Goal: Task Accomplishment & Management: Use online tool/utility

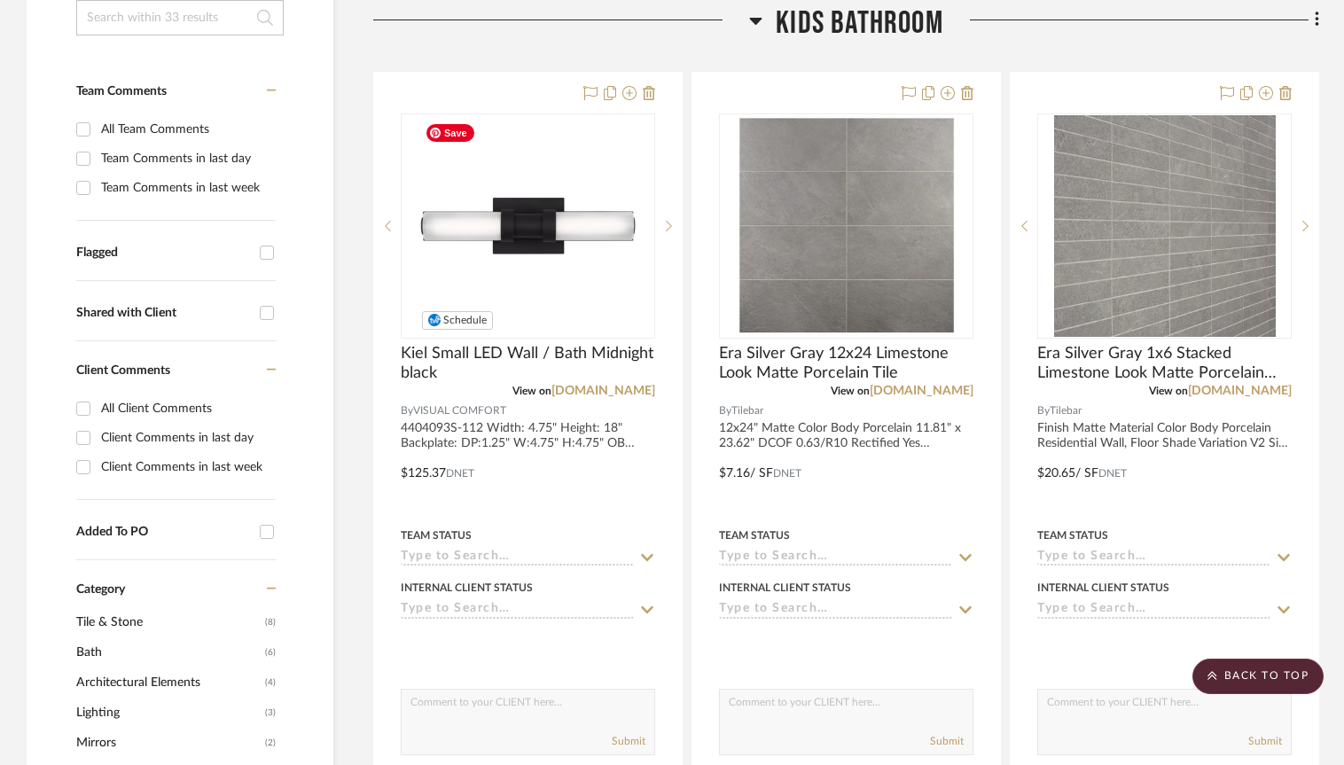
scroll to position [344, 0]
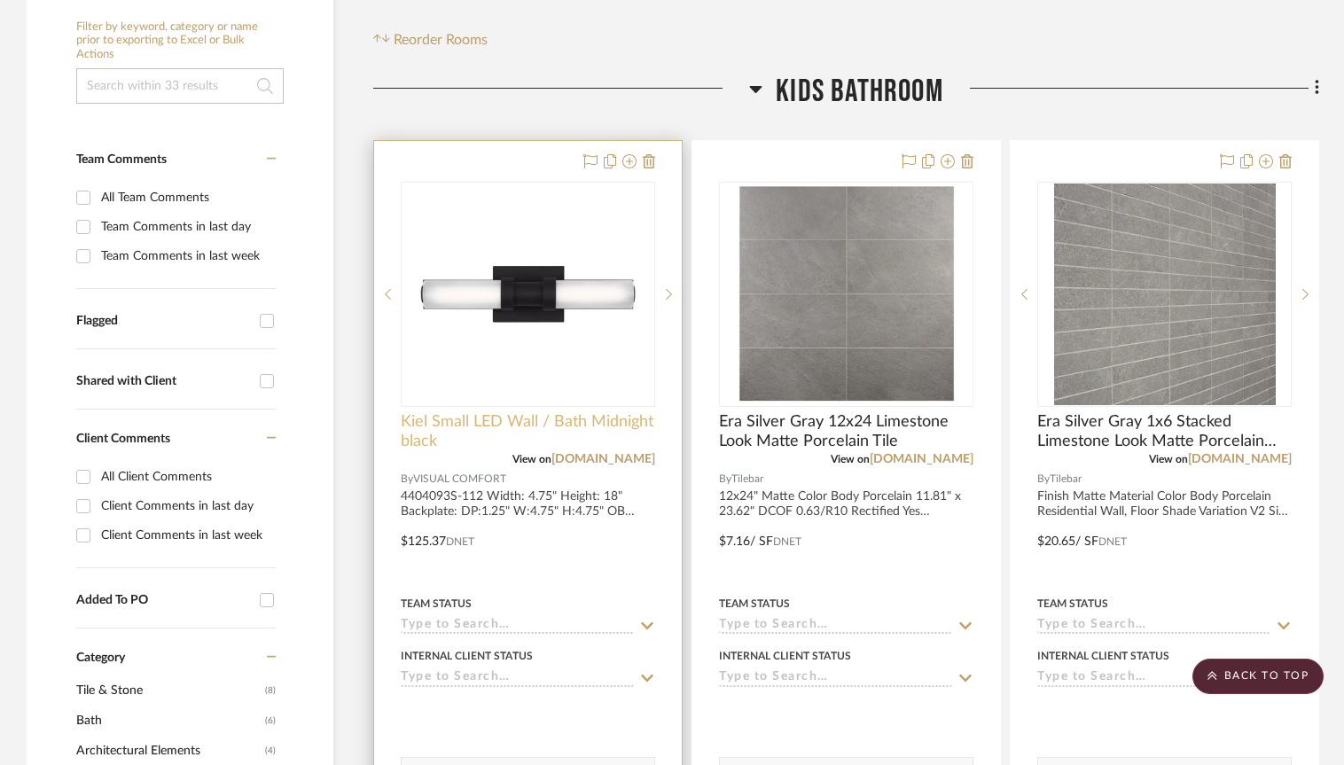
click at [563, 428] on span "Kiel Small LED Wall / Bath Midnight black" at bounding box center [528, 431] width 254 height 39
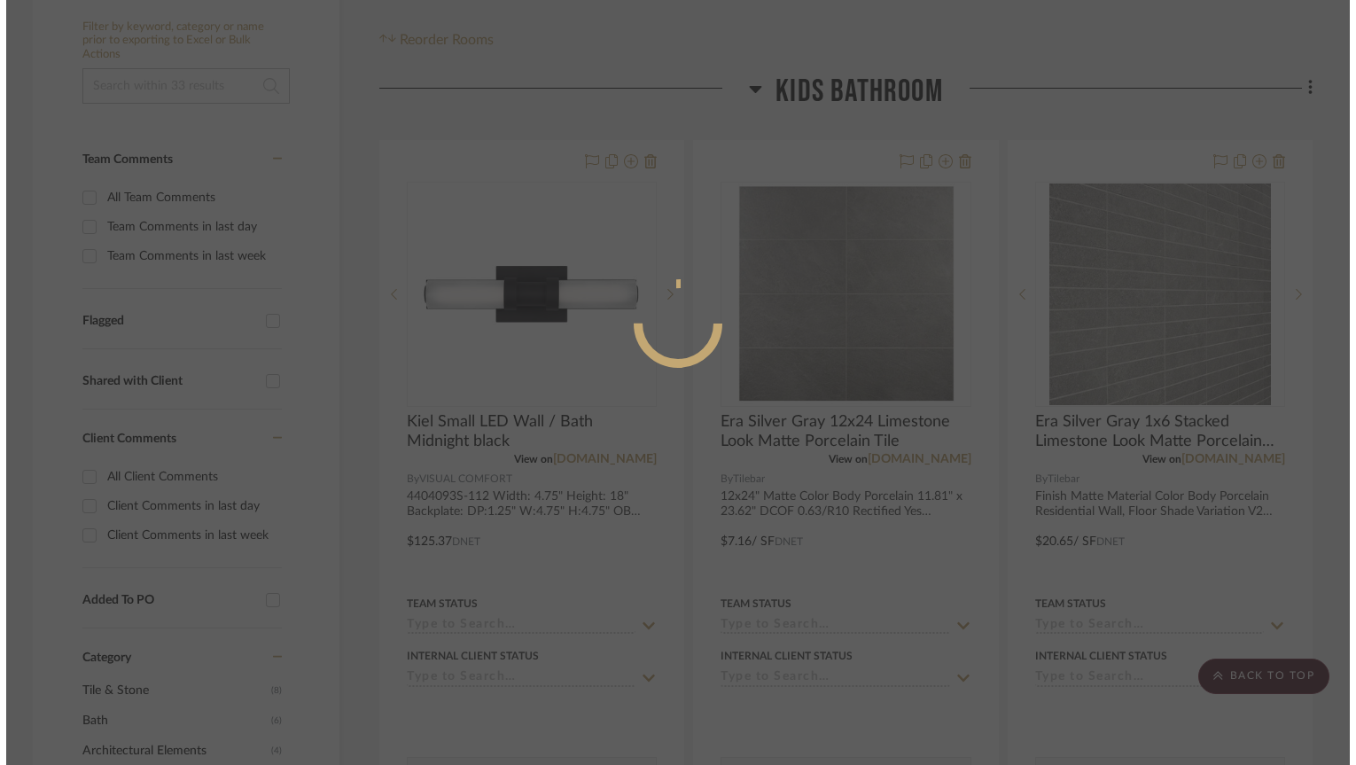
scroll to position [0, 0]
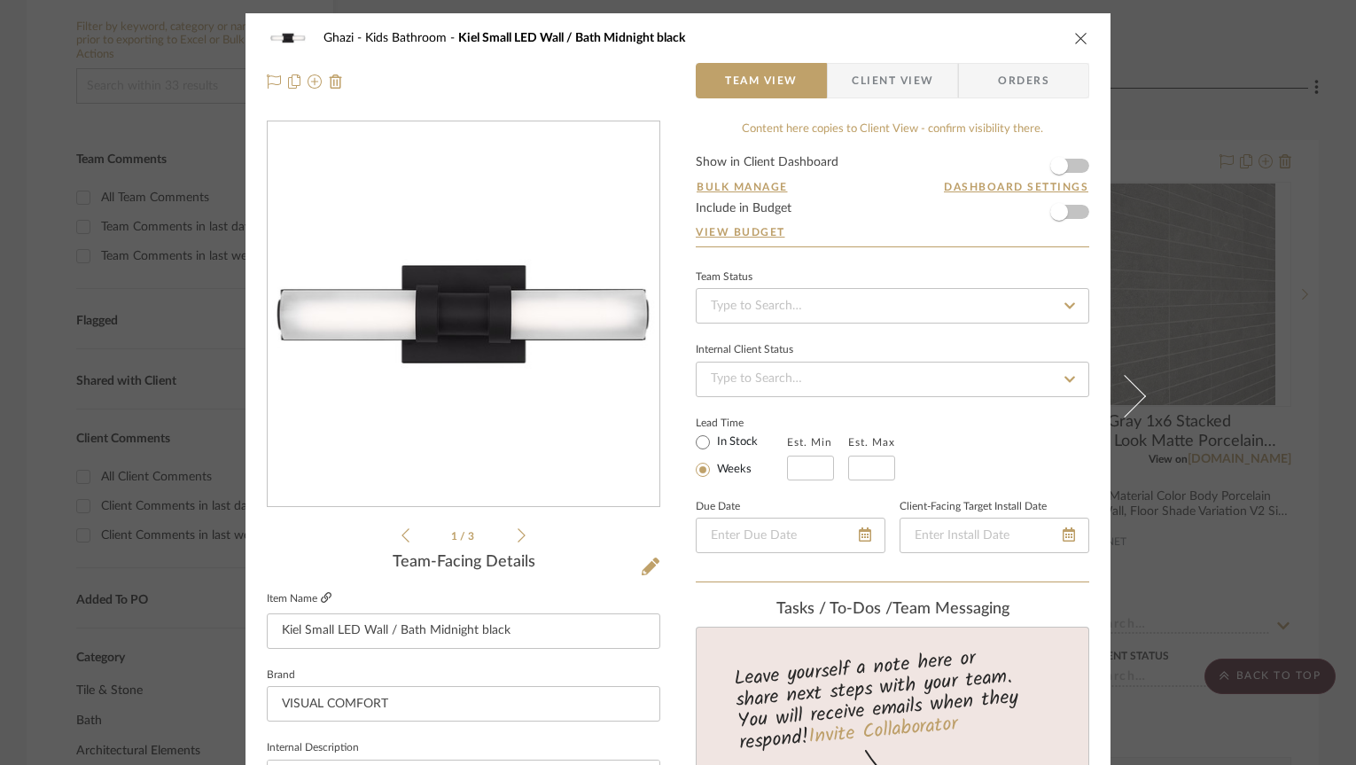
click at [323, 597] on icon at bounding box center [326, 597] width 11 height 11
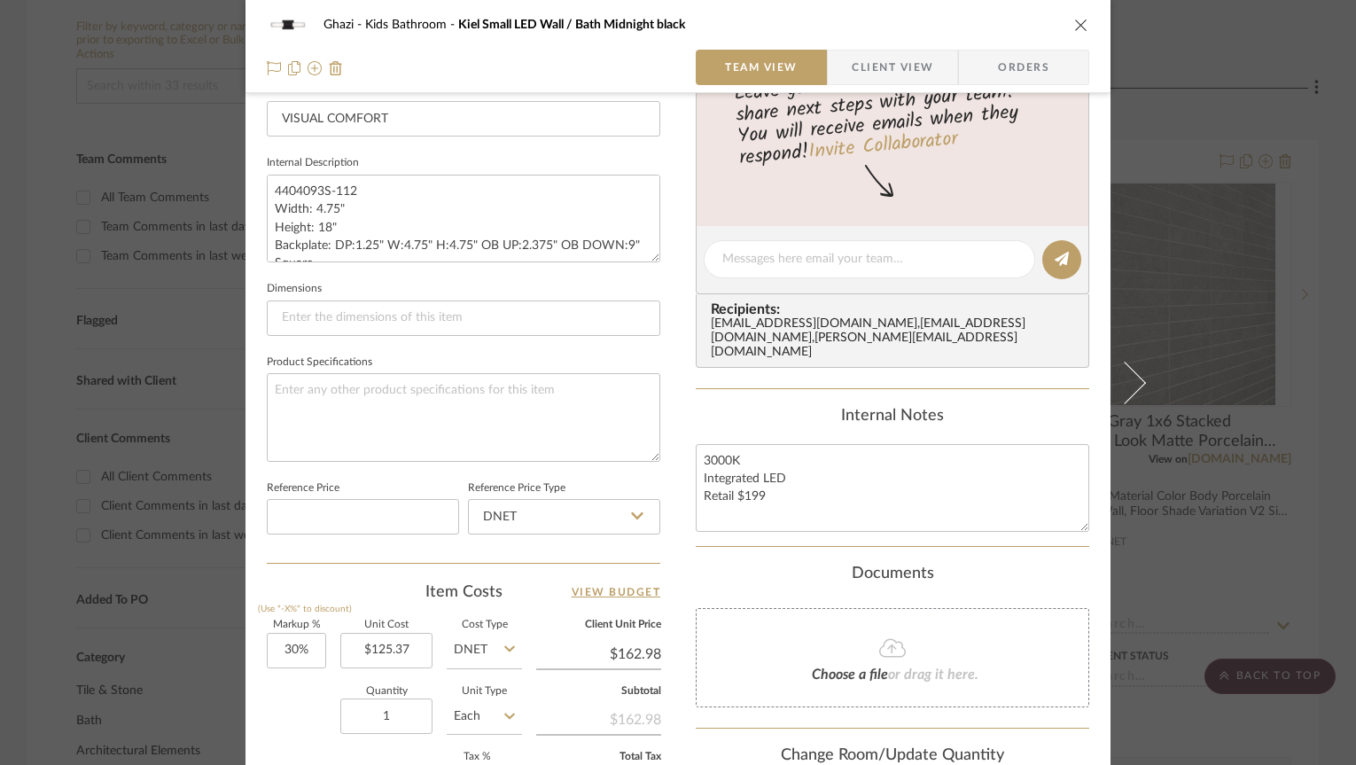
scroll to position [869, 0]
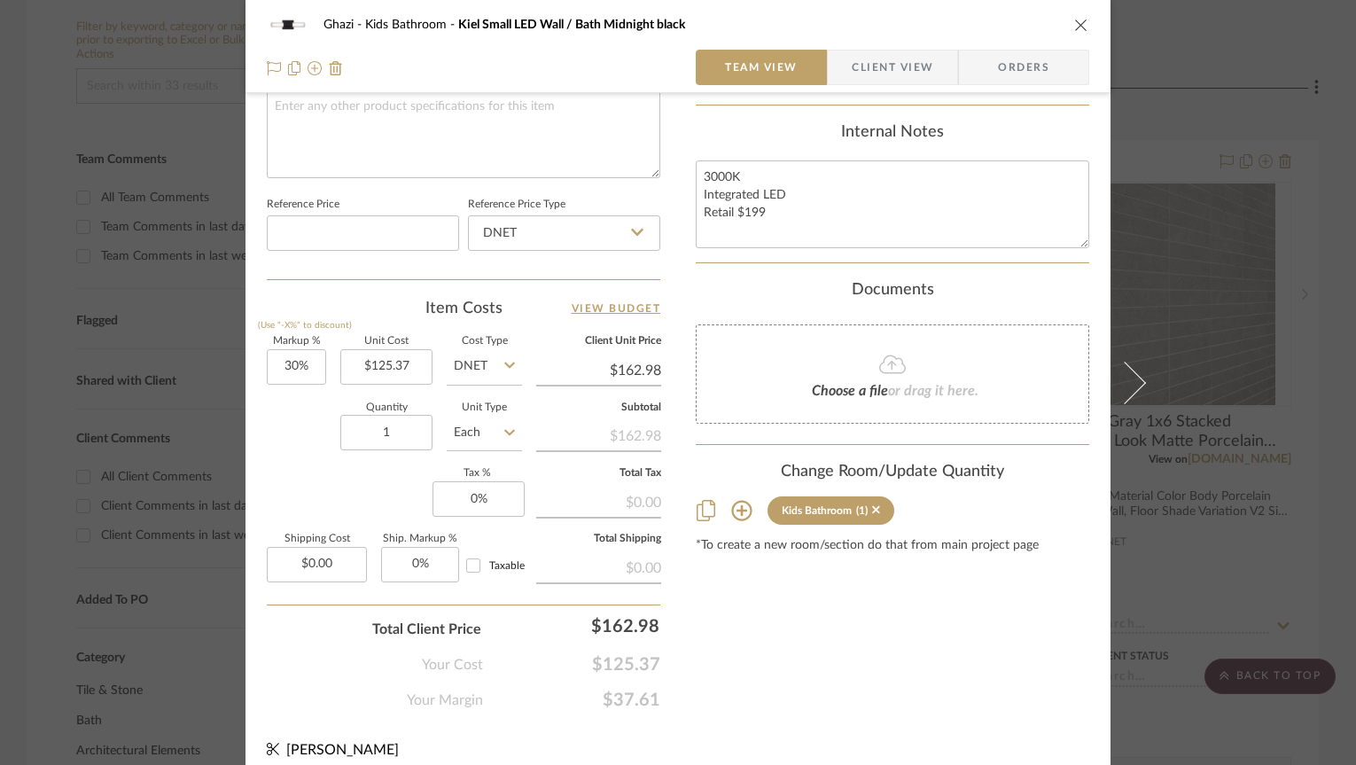
click at [875, 508] on sr-tag "Kids Bathroom (1)" at bounding box center [831, 510] width 127 height 28
click at [872, 510] on icon at bounding box center [876, 510] width 8 height 8
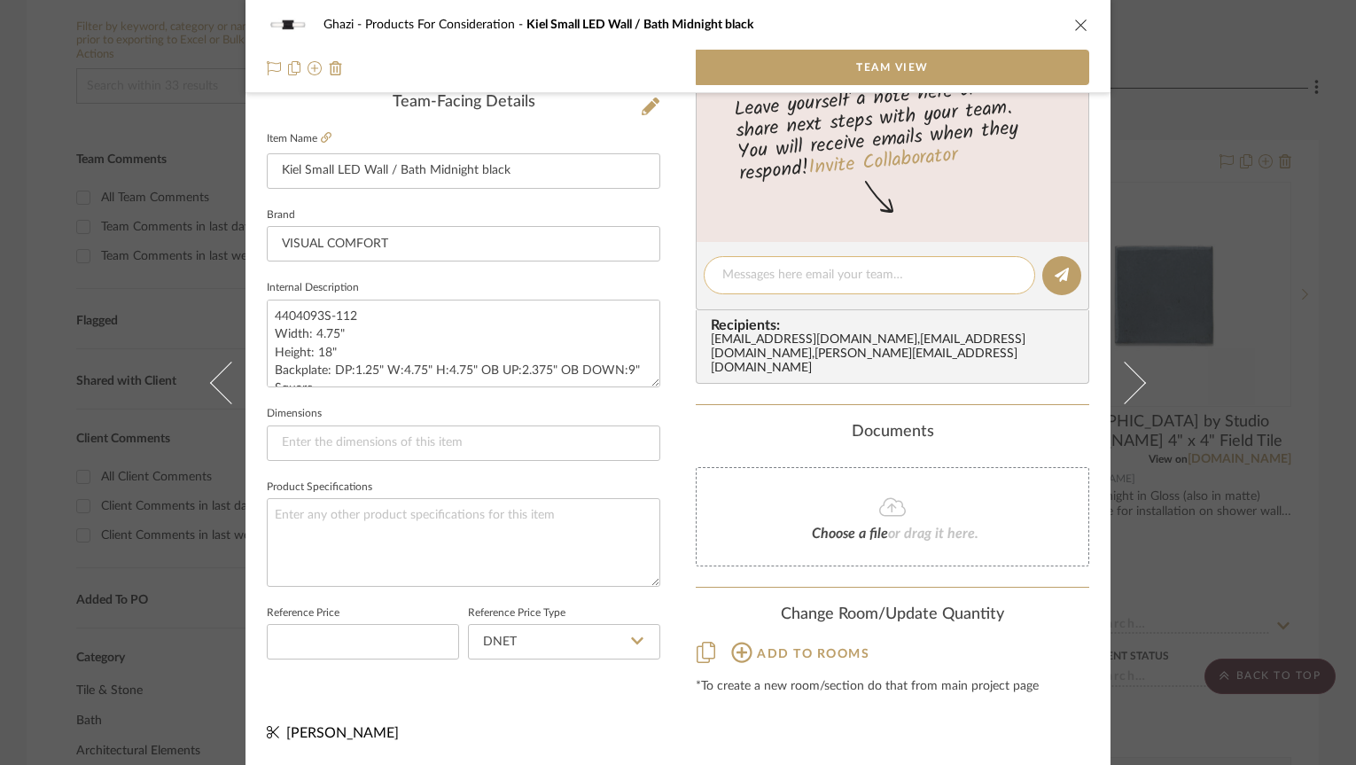
scroll to position [0, 0]
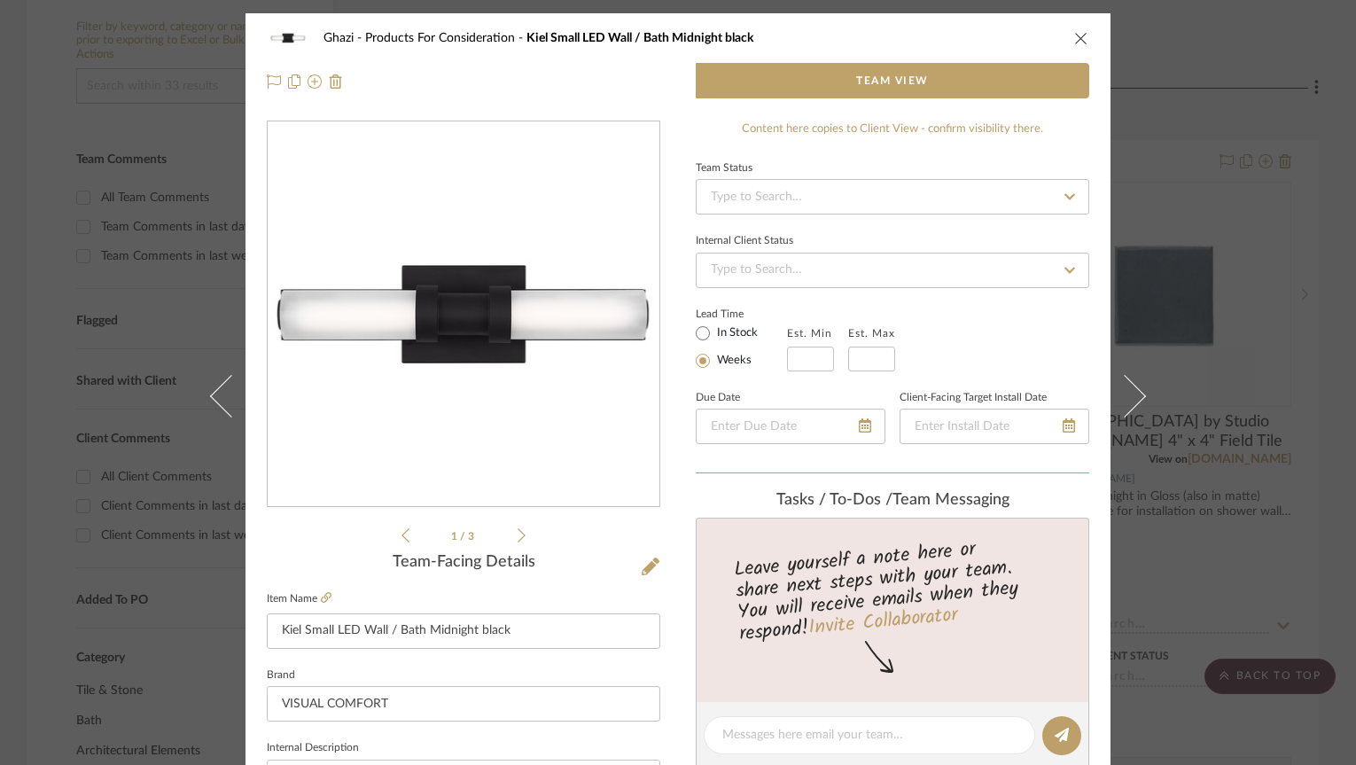
click at [1075, 36] on icon "close" at bounding box center [1082, 38] width 14 height 14
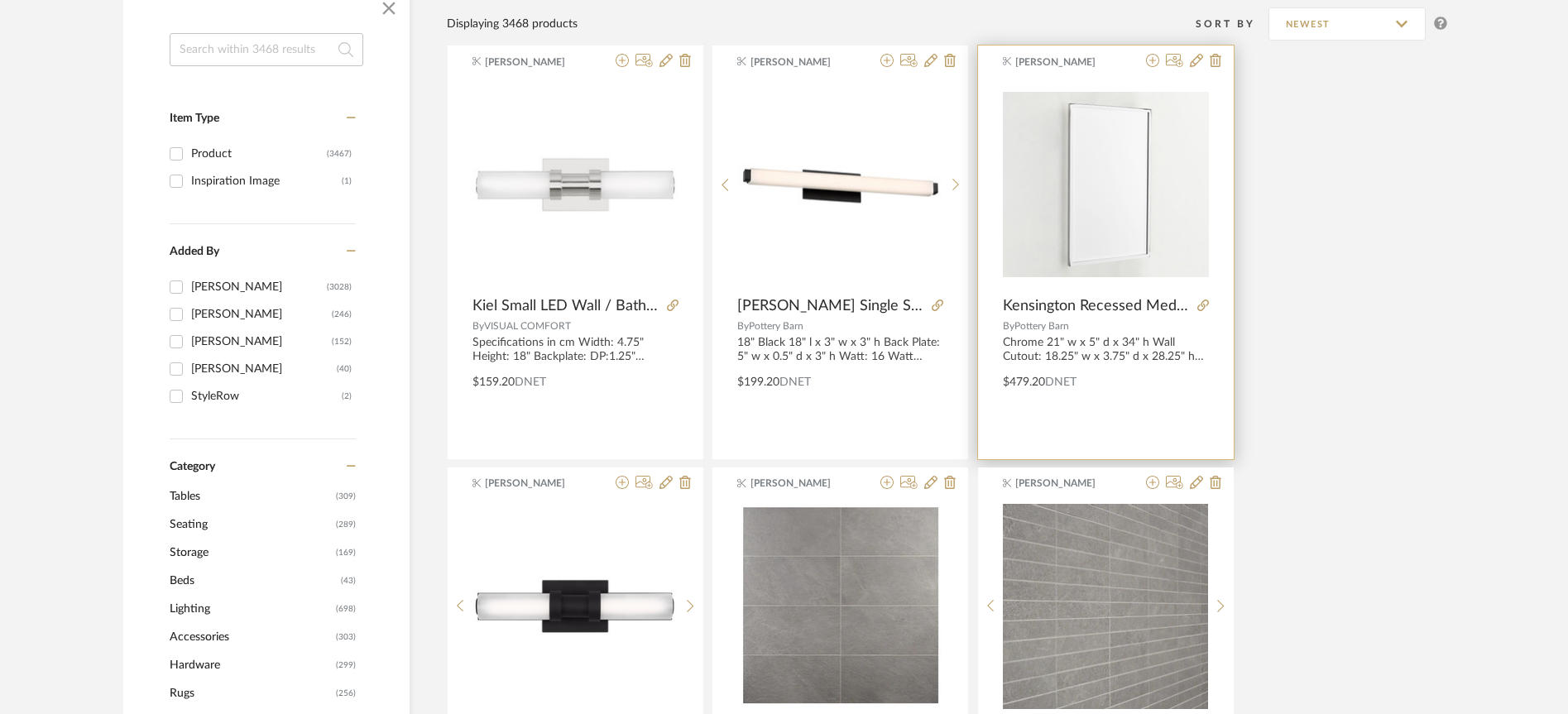
scroll to position [261, 0]
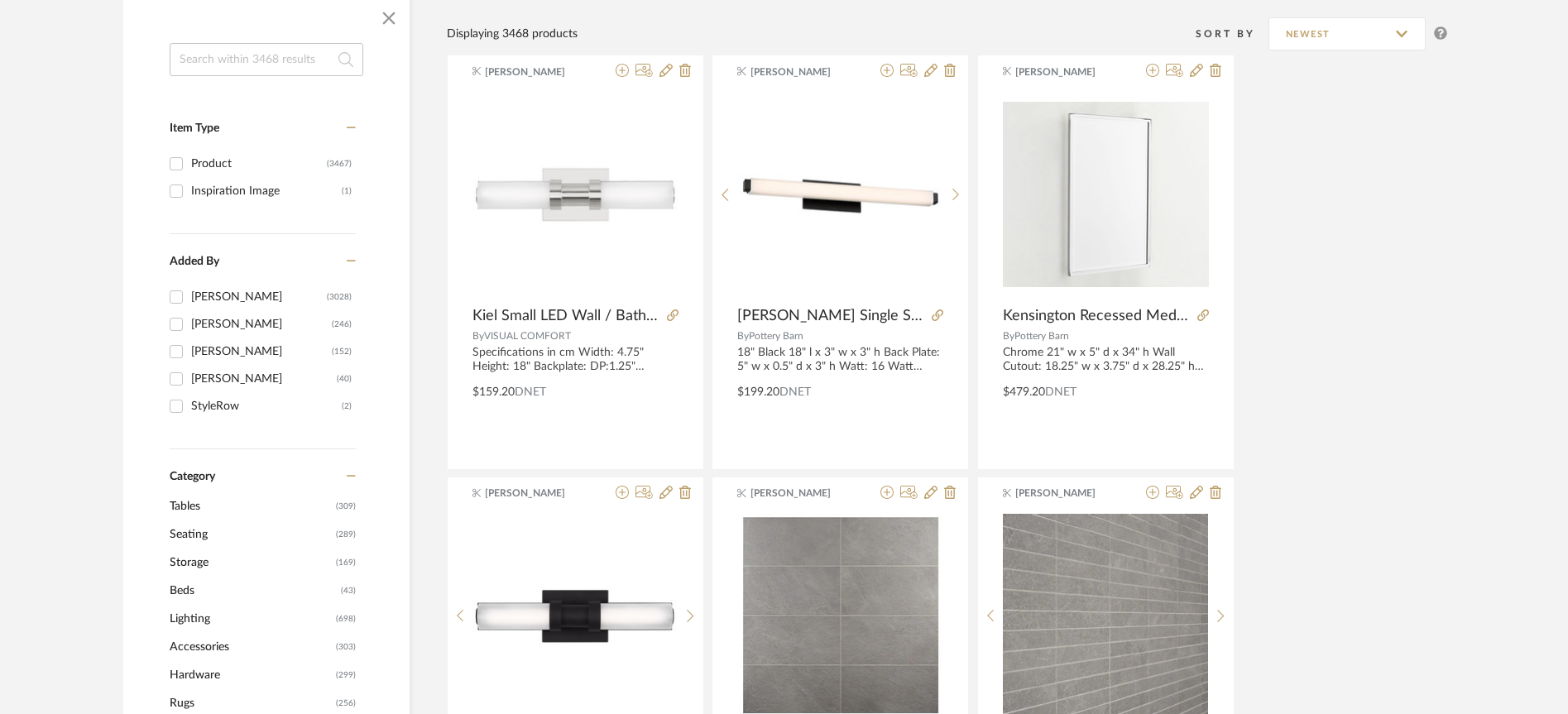
click at [281, 62] on input at bounding box center [266, 59] width 193 height 33
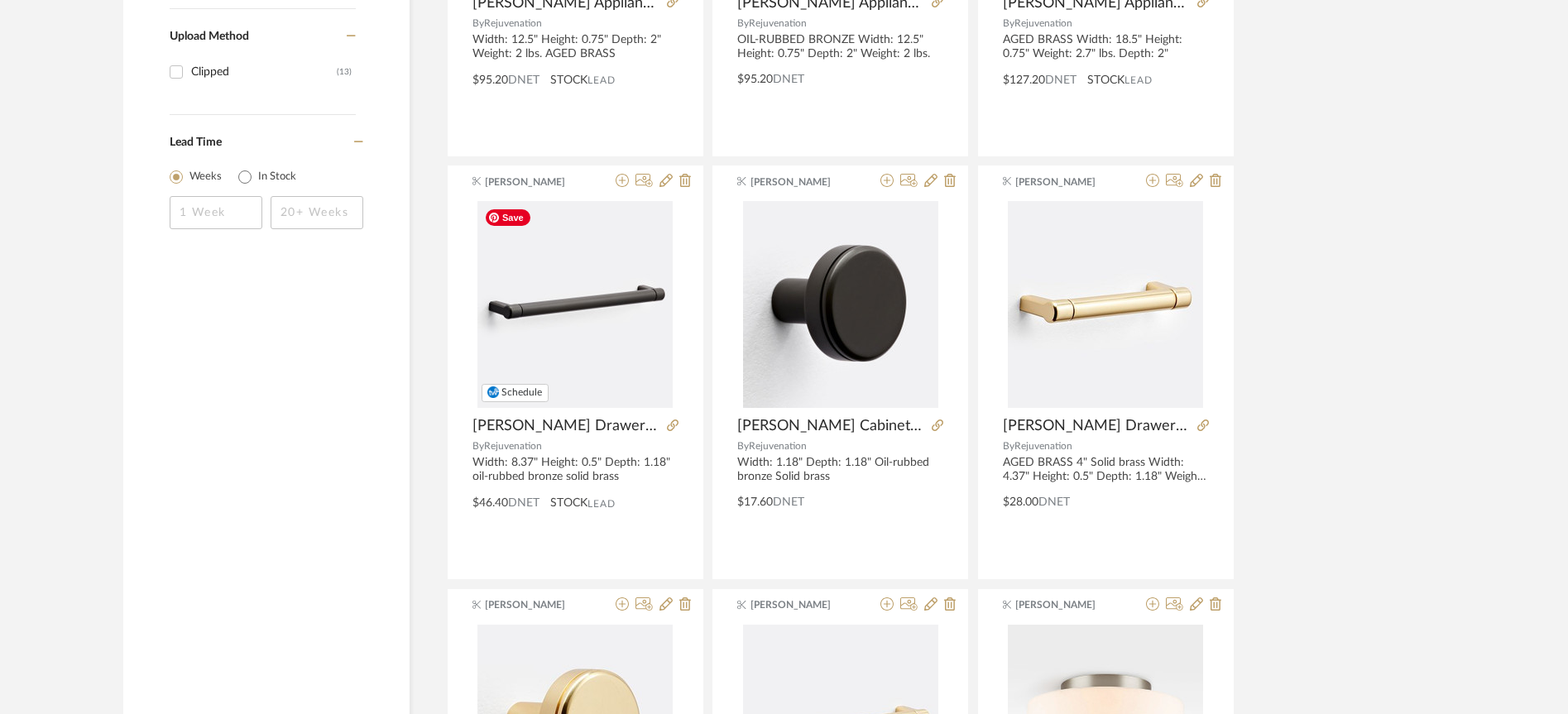
scroll to position [1047, 0]
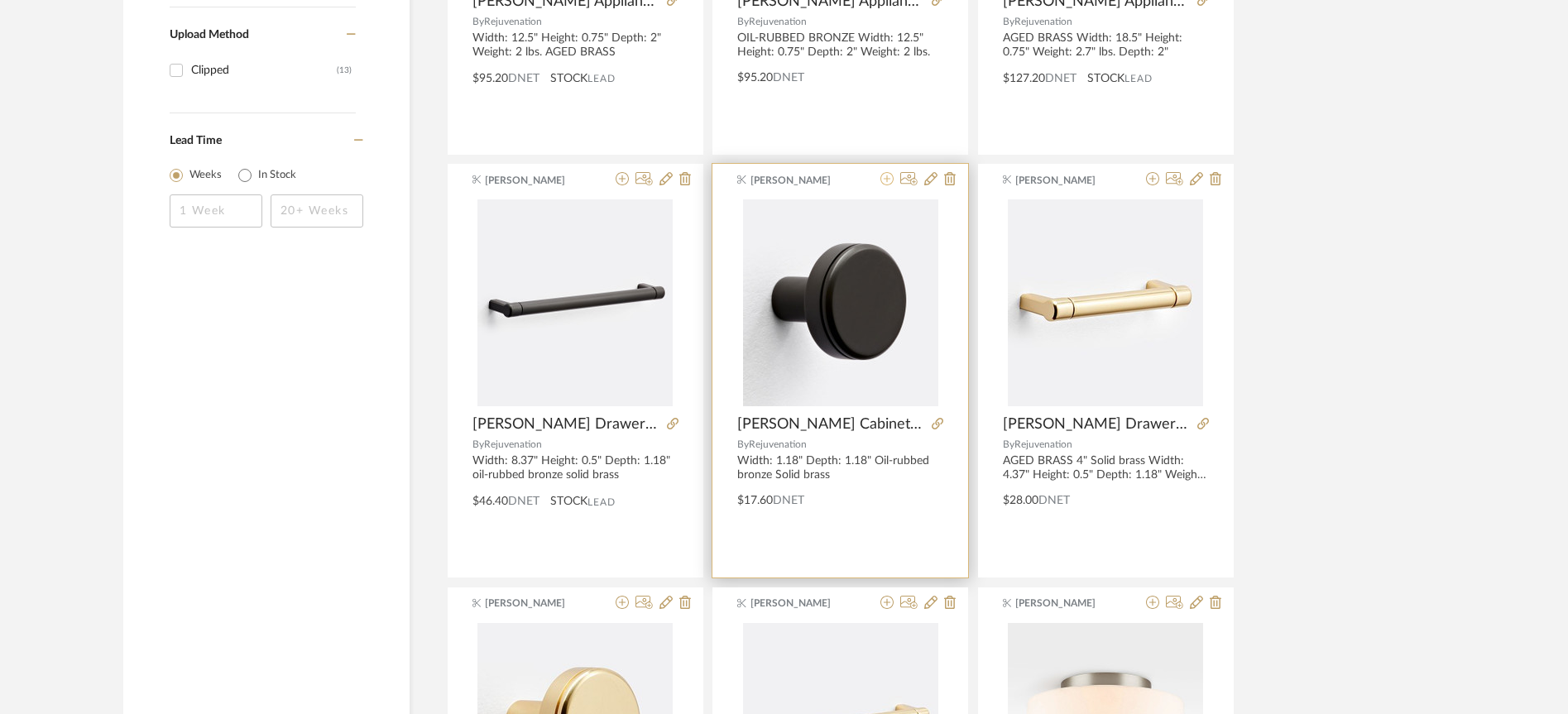
type input "[PERSON_NAME]"
click at [887, 181] on icon at bounding box center [887, 178] width 13 height 13
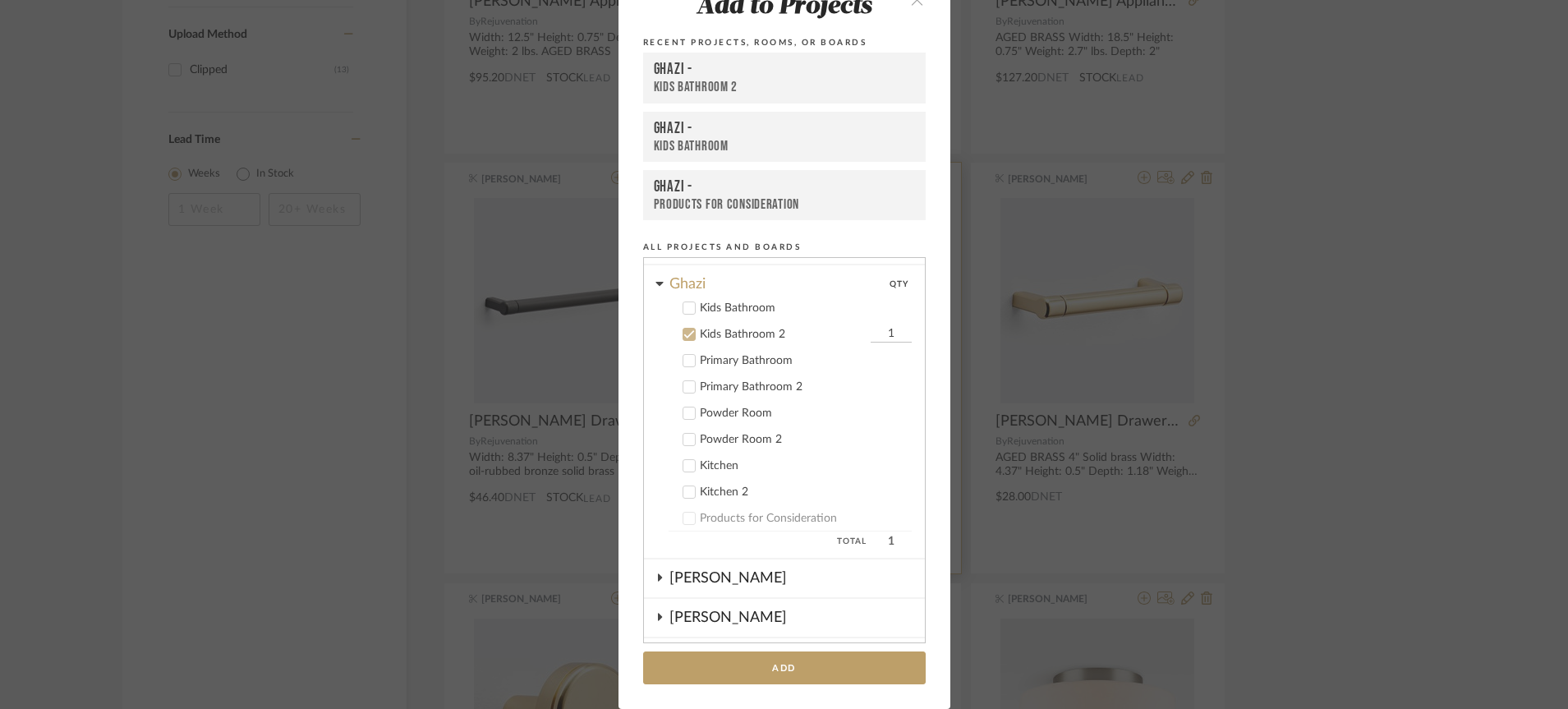
scroll to position [330, 0]
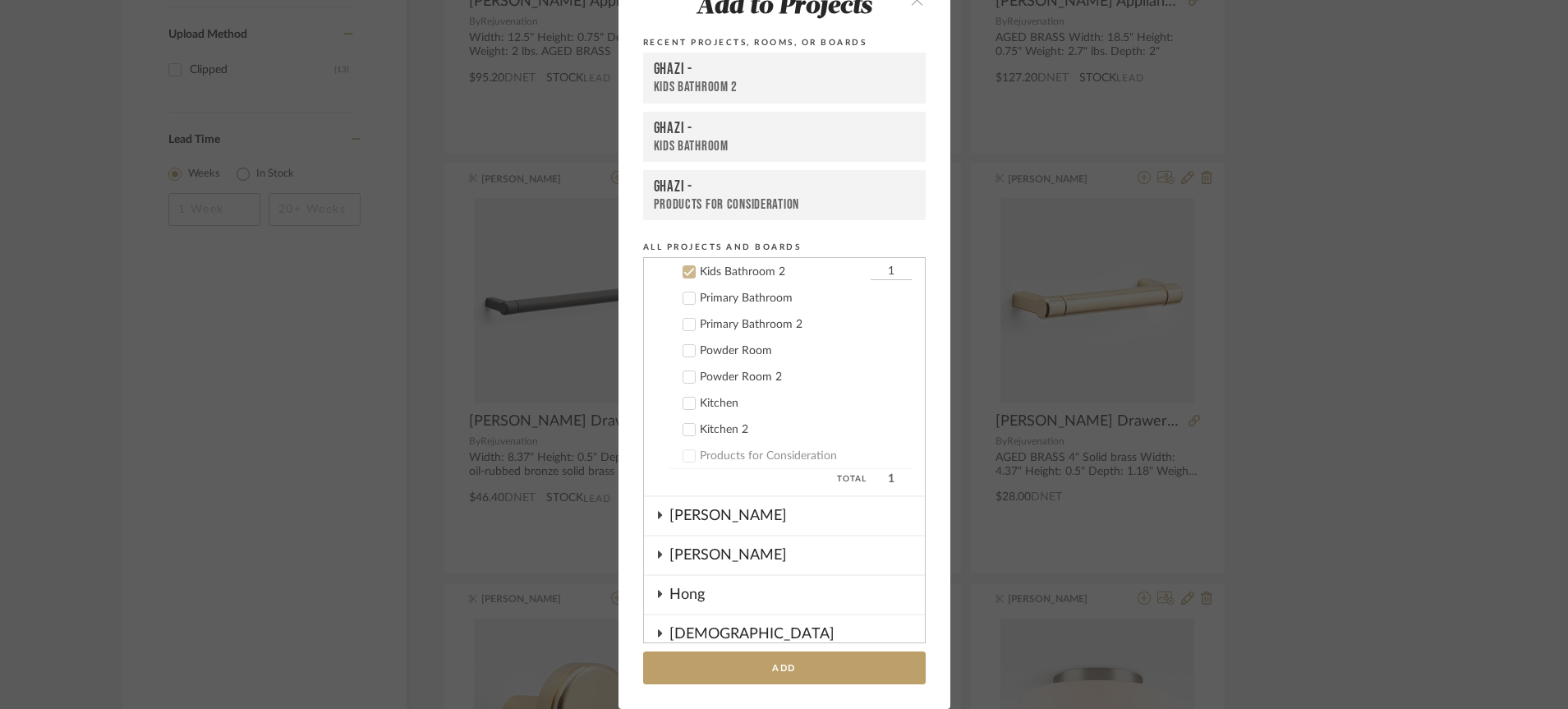
click at [702, 272] on div "Kids Bathroom 2" at bounding box center [783, 272] width 167 height 14
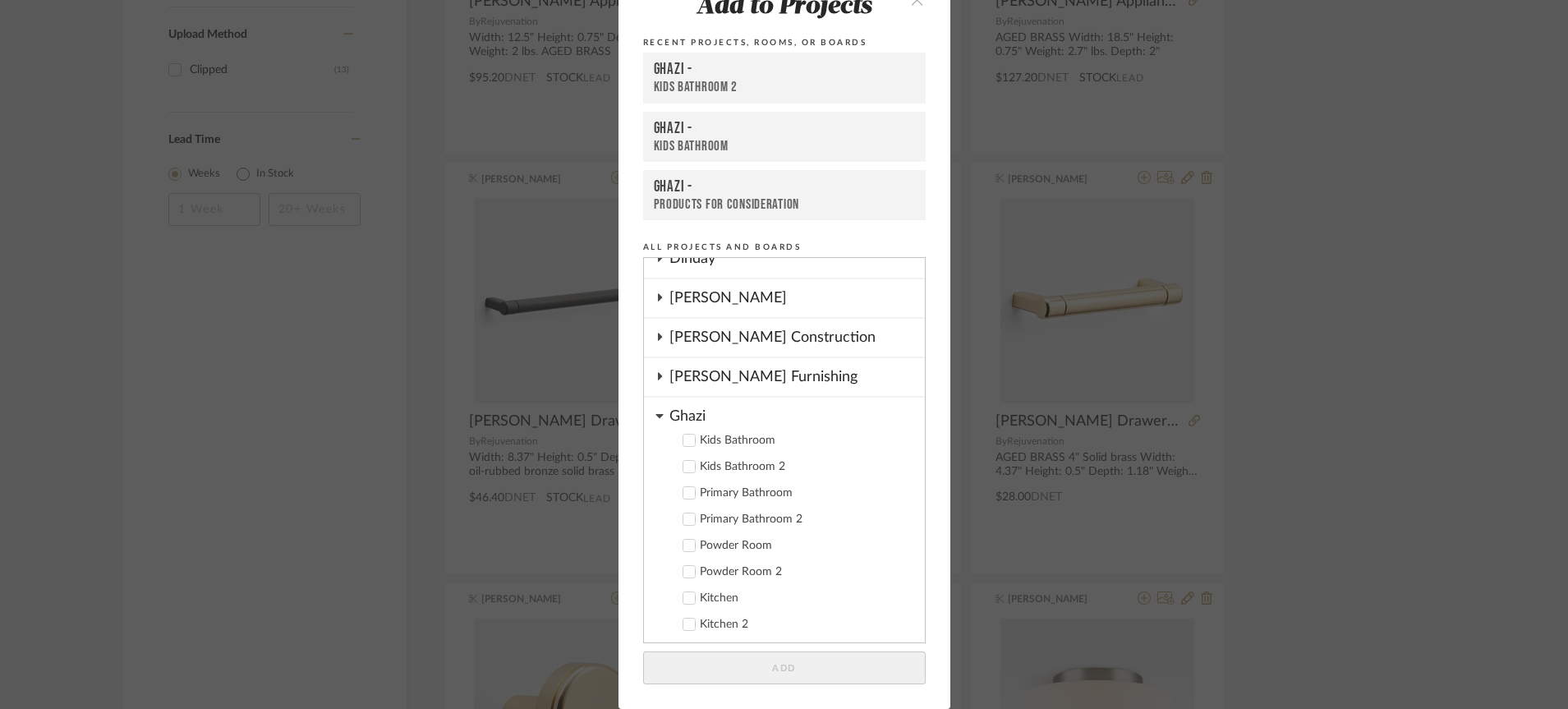
scroll to position [136, 0]
click at [684, 514] on icon at bounding box center [689, 517] width 11 height 11
click at [881, 517] on input "1" at bounding box center [891, 518] width 41 height 17
type input "13"
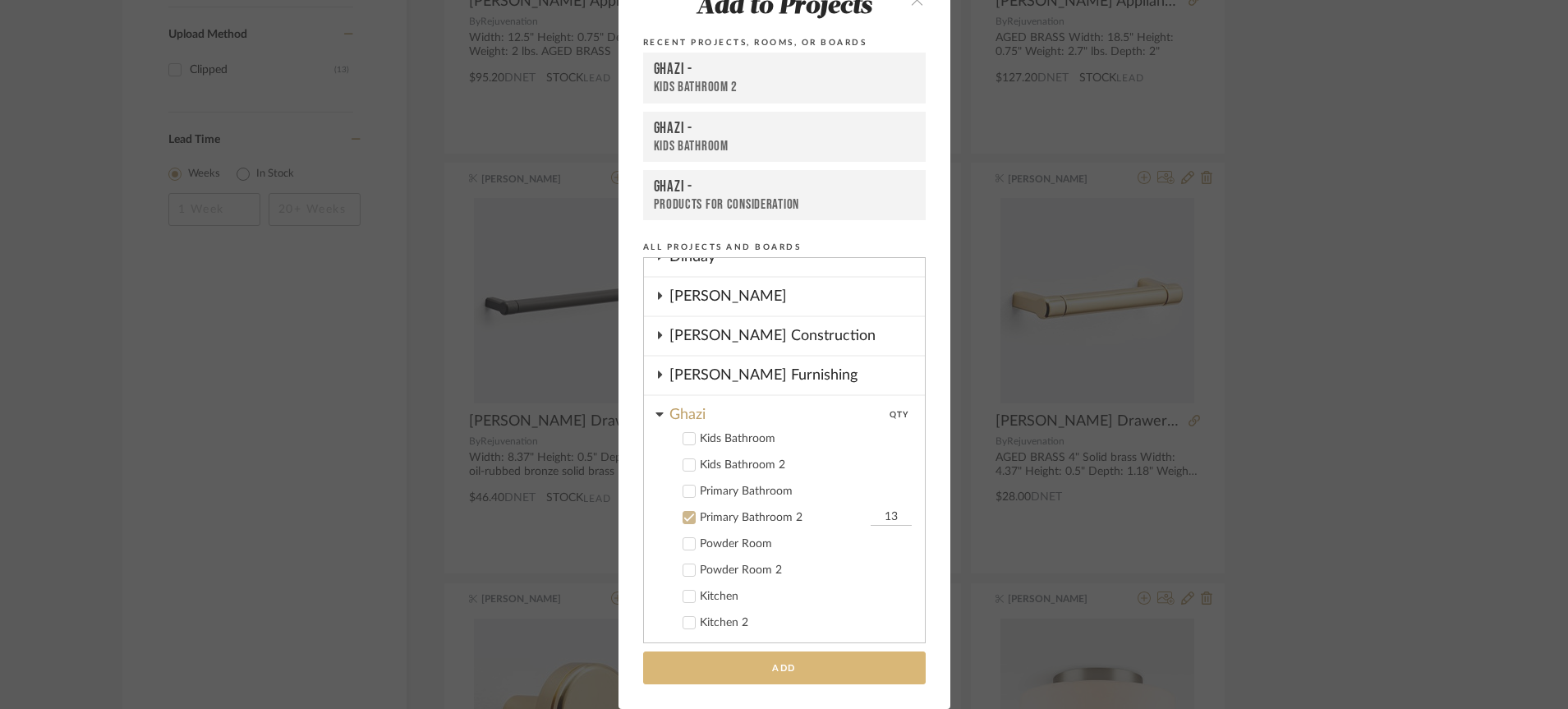
click at [765, 677] on button "Add" at bounding box center [784, 668] width 283 height 33
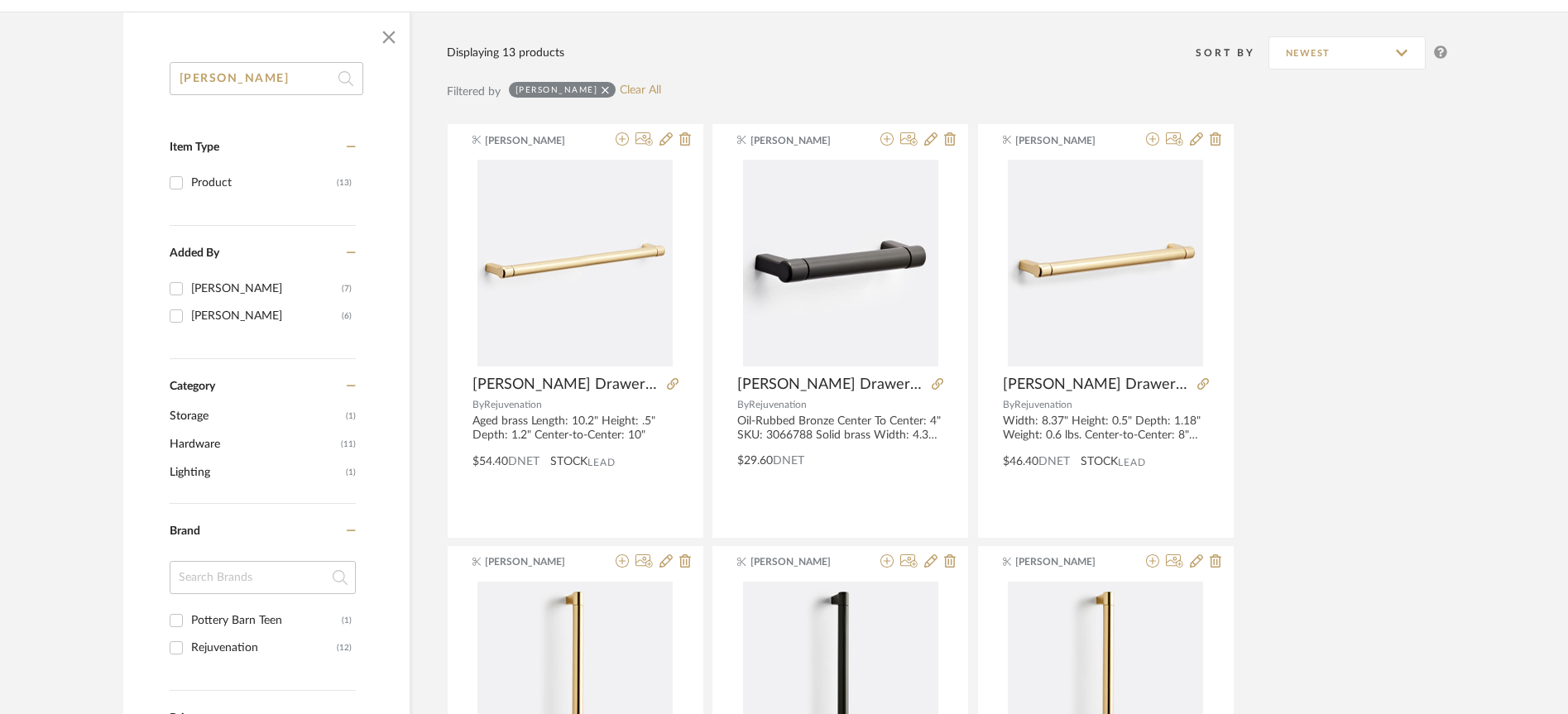
scroll to position [0, 0]
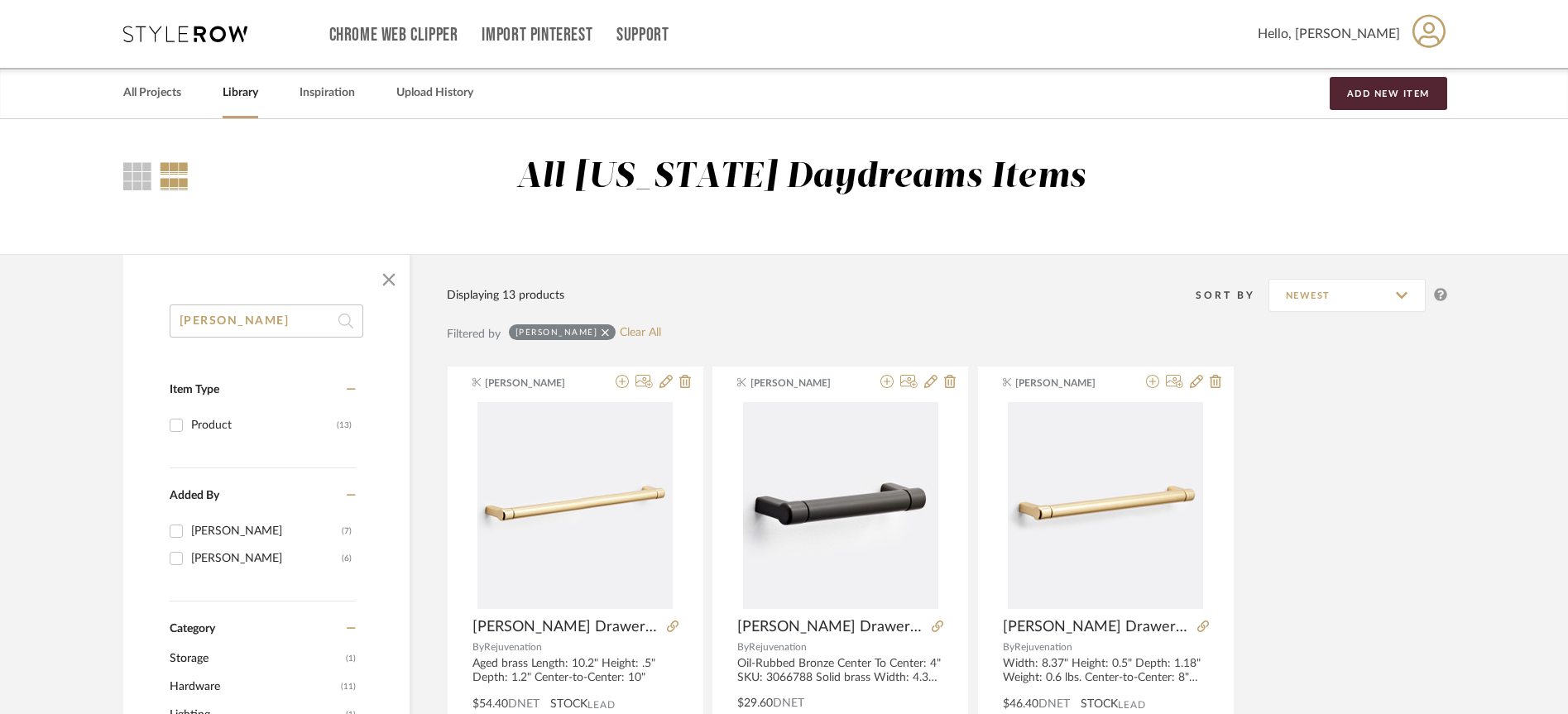
click at [280, 323] on input "[PERSON_NAME]" at bounding box center [266, 320] width 193 height 33
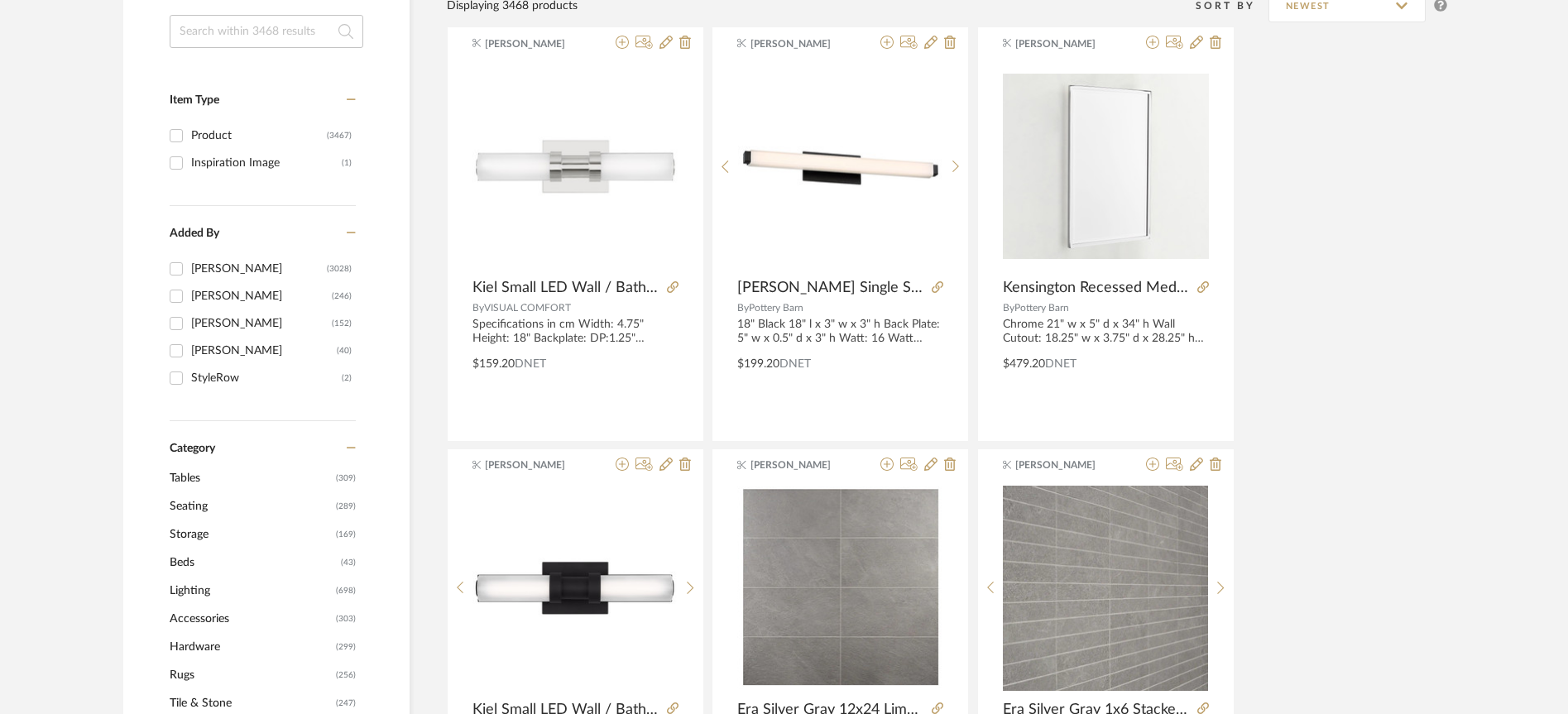
scroll to position [201, 0]
